Goal: Transaction & Acquisition: Purchase product/service

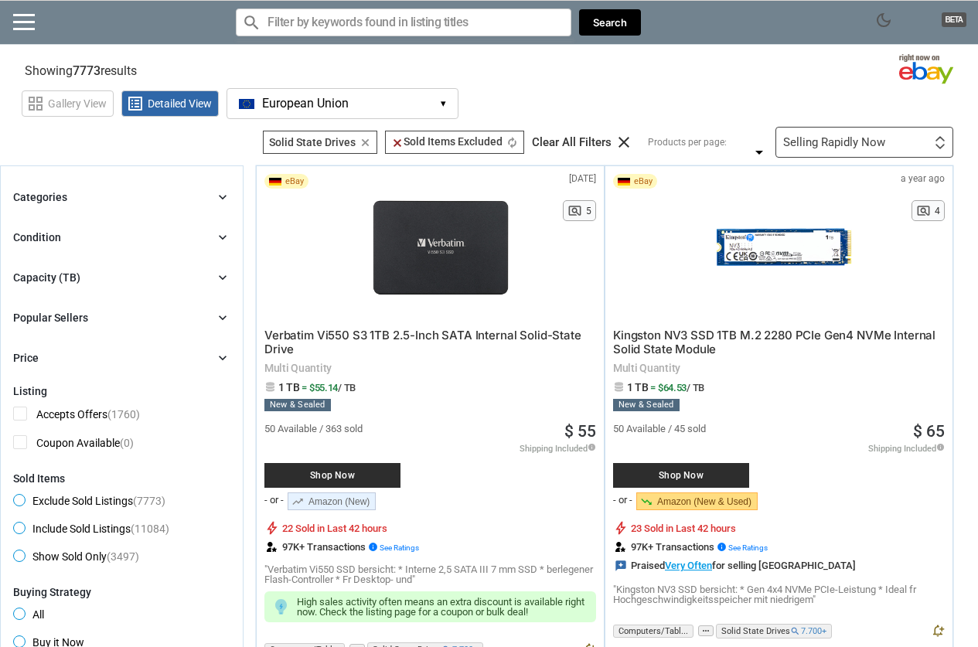
click at [84, 277] on div "Capacity (TB) chevron_right" at bounding box center [121, 277] width 217 height 19
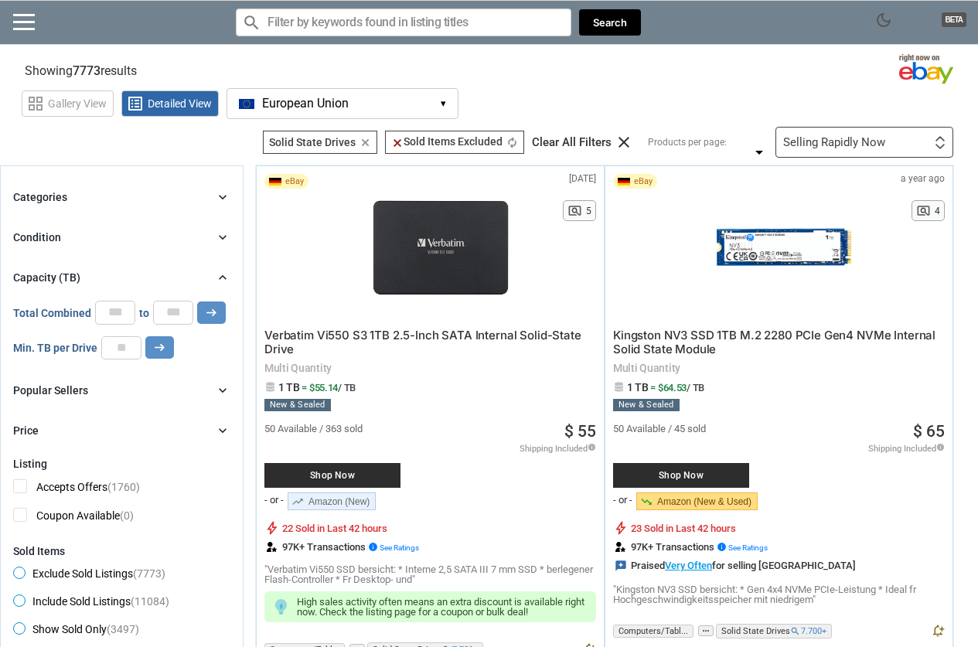
click at [133, 278] on div "Capacity (TB) chevron_right" at bounding box center [121, 277] width 217 height 19
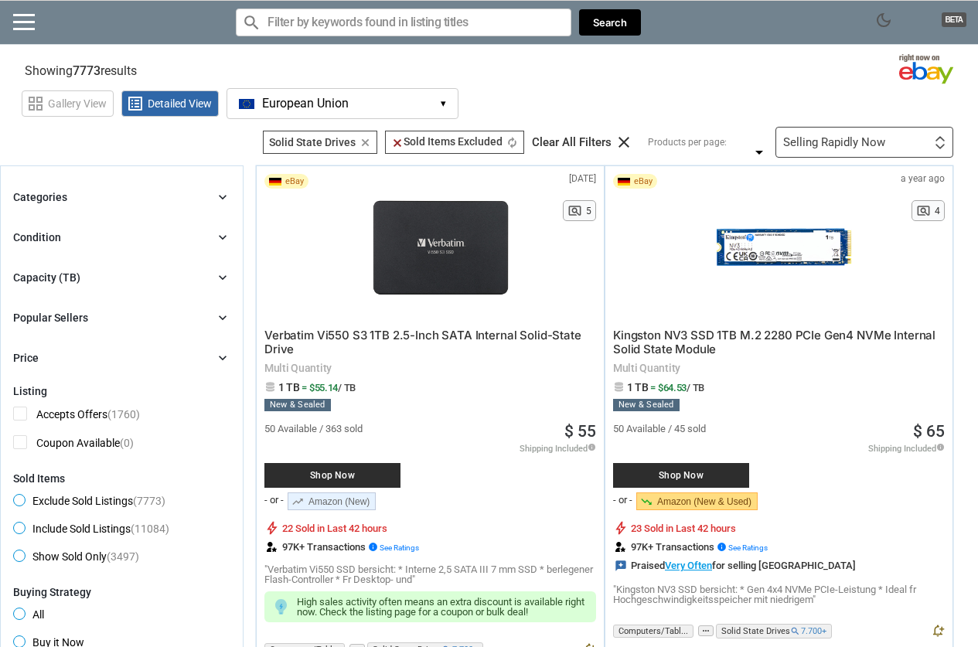
click at [69, 318] on div "Popular Sellers" at bounding box center [50, 317] width 75 height 15
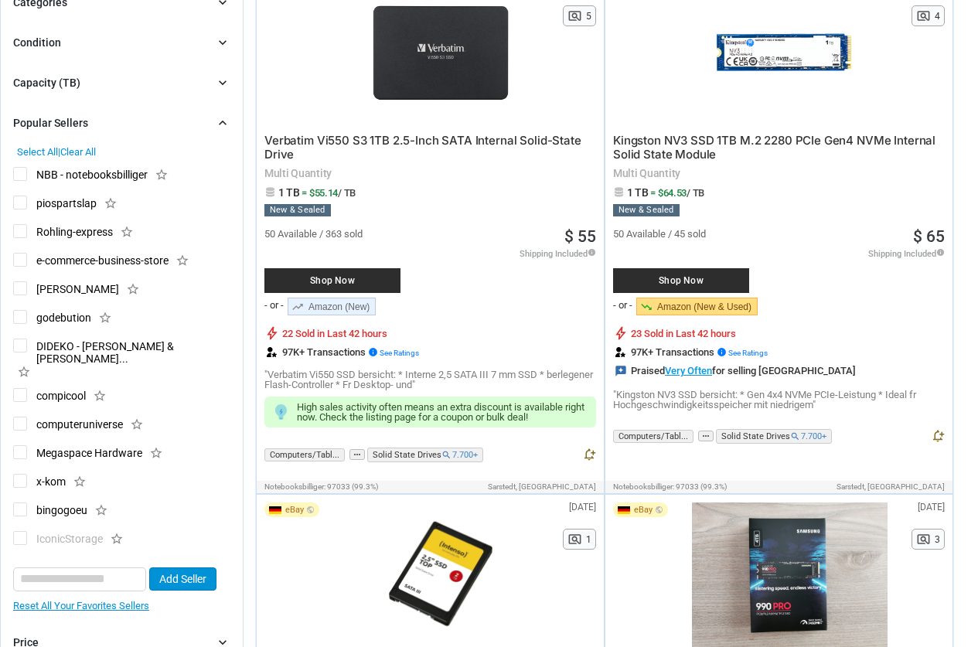
scroll to position [232, 0]
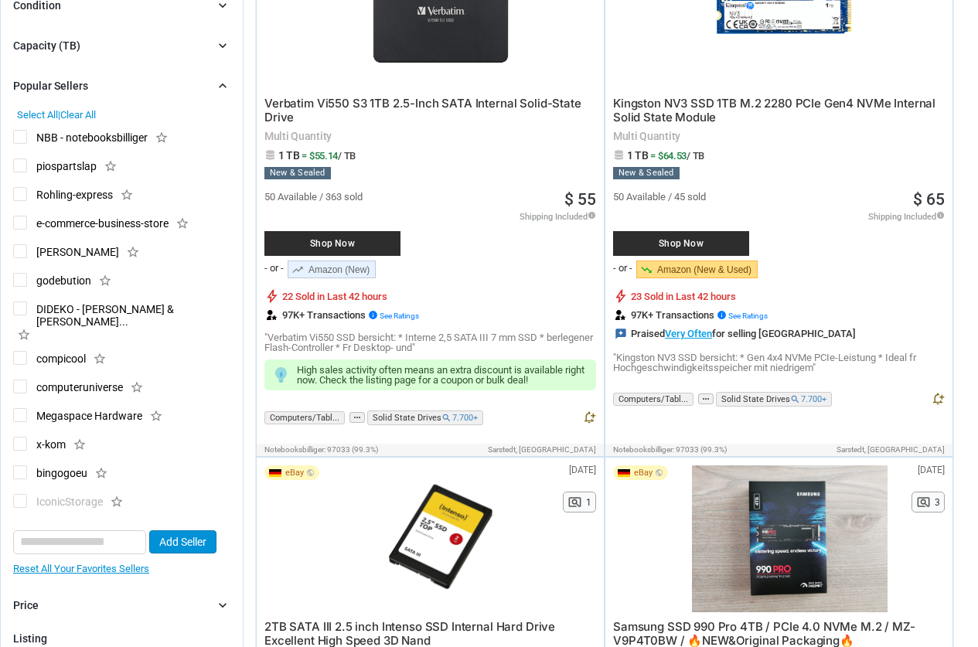
click at [92, 84] on div "Popular Sellers chevron_right" at bounding box center [121, 86] width 217 height 19
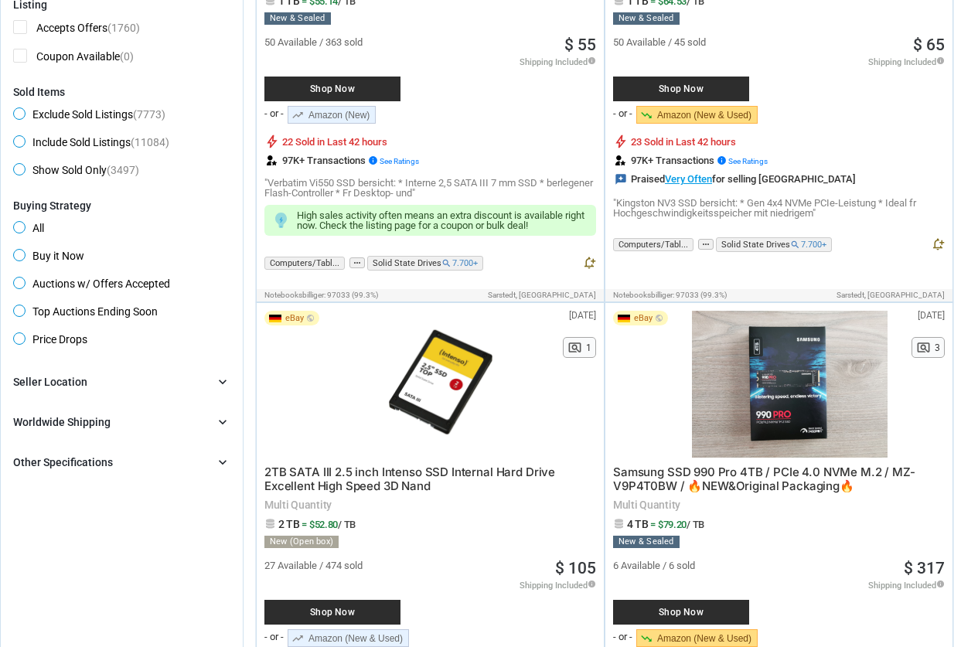
scroll to position [0, 0]
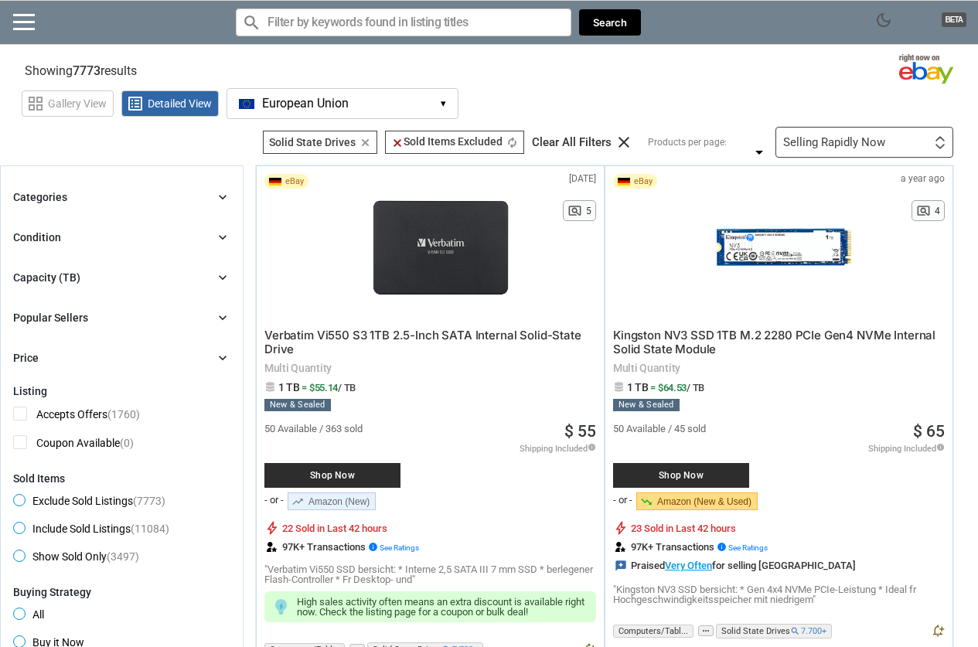
click at [83, 210] on div "Categories chevron_right search close Select All shown | Clear All shown Comput…" at bounding box center [121, 277] width 217 height 179
click at [89, 199] on div "Categories chevron_right" at bounding box center [121, 197] width 217 height 19
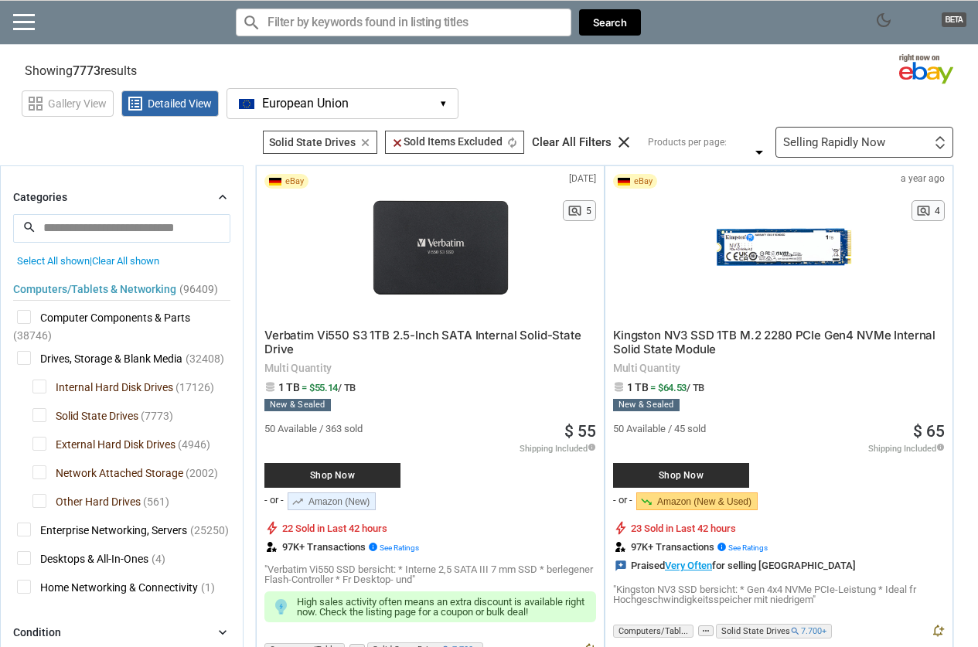
click at [563, 101] on div "grid_view Gallery View list_alt Detailed View European Union EU ▾ Currency $ US…" at bounding box center [500, 102] width 957 height 36
click at [519, 101] on div "grid_view Gallery View list_alt Detailed View European Union EU ▾ Currency $ US…" at bounding box center [500, 102] width 957 height 36
click at [848, 137] on div "Selling Rapidly Now" at bounding box center [835, 143] width 102 height 12
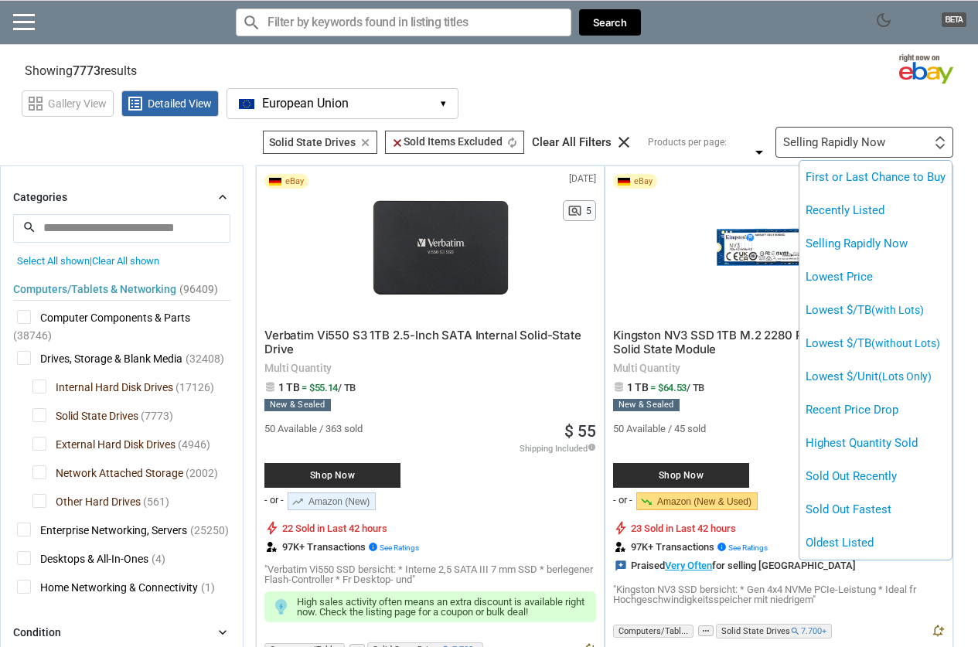
click at [848, 135] on div at bounding box center [489, 323] width 978 height 647
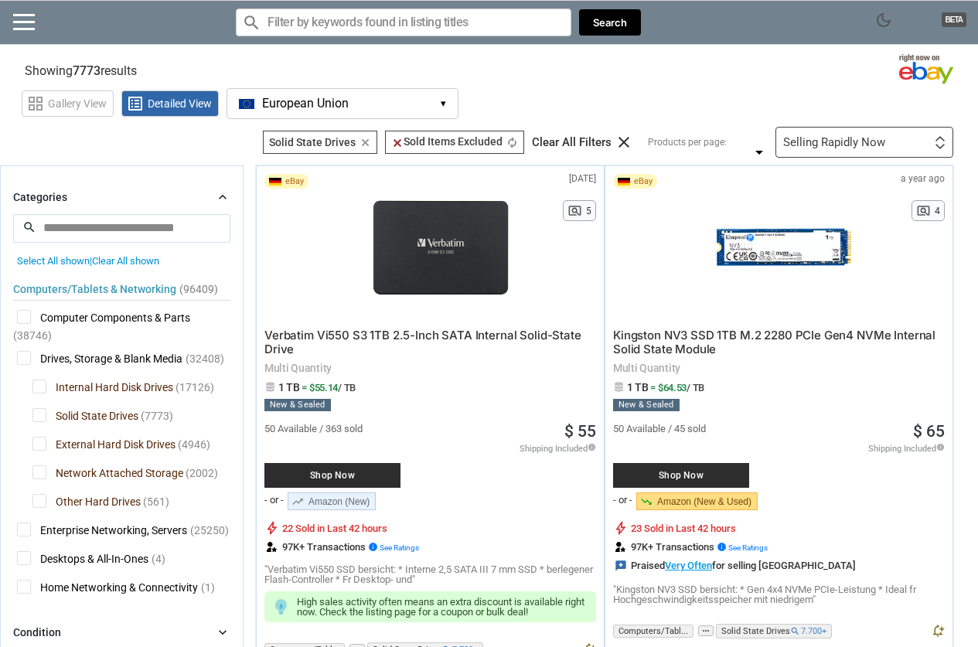
click at [367, 99] on button "European Union EU ▾" at bounding box center [343, 103] width 232 height 31
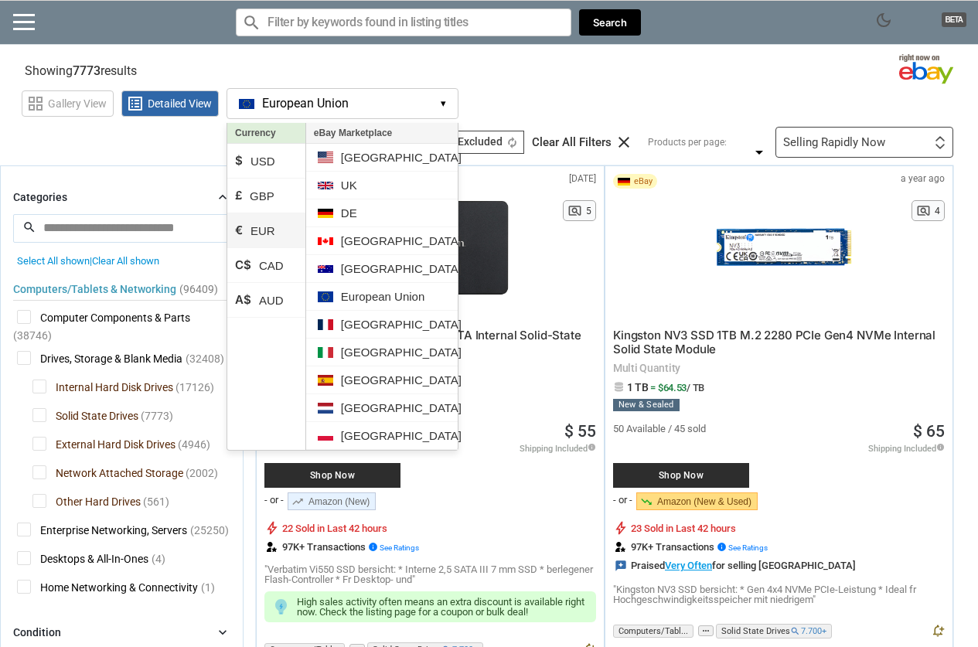
click at [266, 239] on li "€ EUR" at bounding box center [266, 230] width 78 height 35
click at [569, 64] on section "Showing 7773 results Loading Results . (31.55%)" at bounding box center [489, 68] width 978 height 30
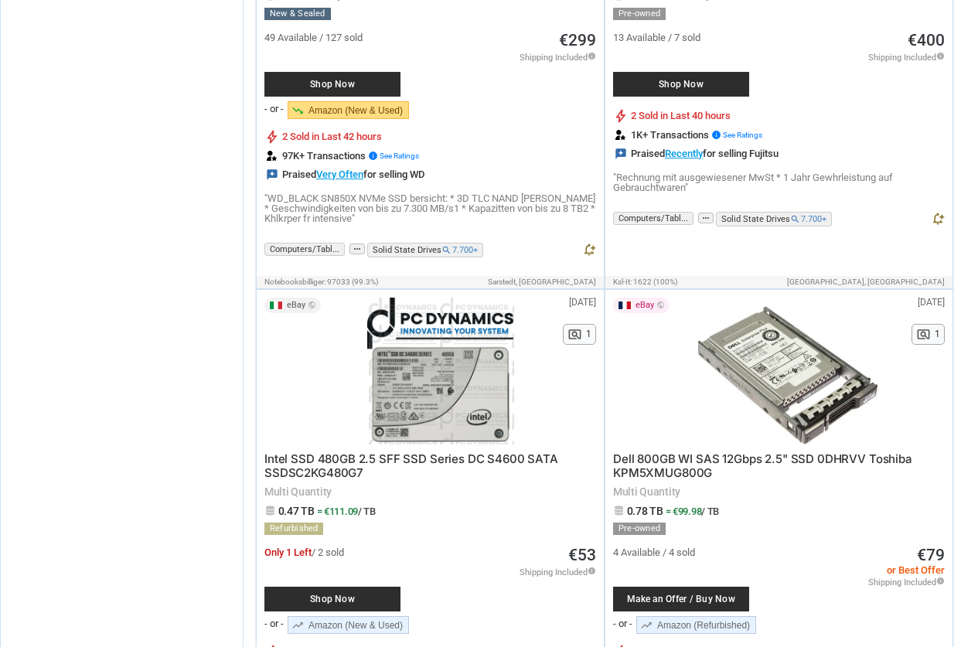
scroll to position [7193, 0]
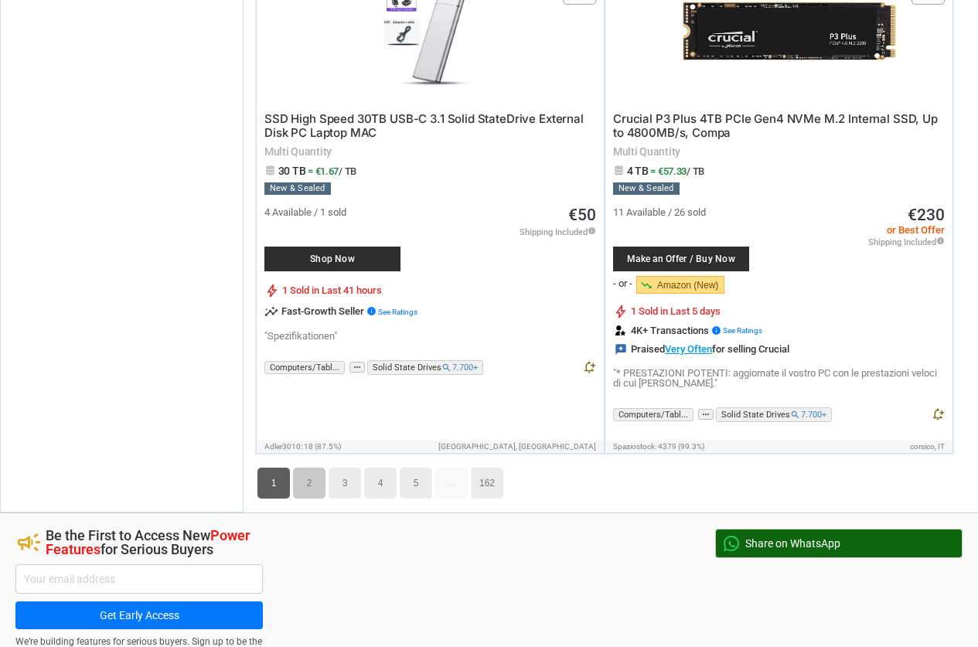
click at [302, 468] on link "2" at bounding box center [309, 483] width 32 height 31
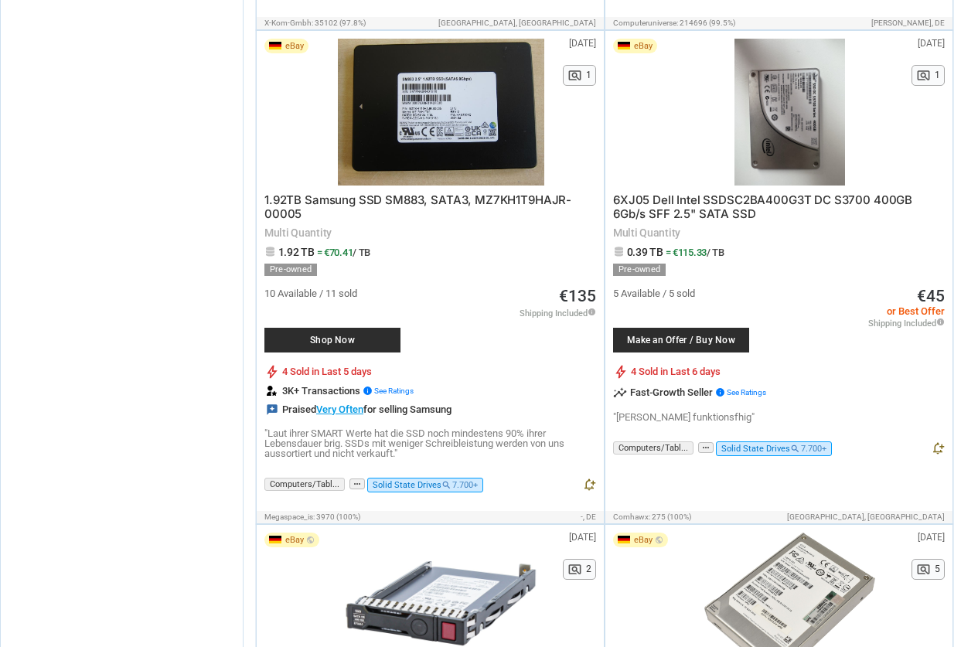
scroll to position [6497, 0]
